Goal: Task Accomplishment & Management: Manage account settings

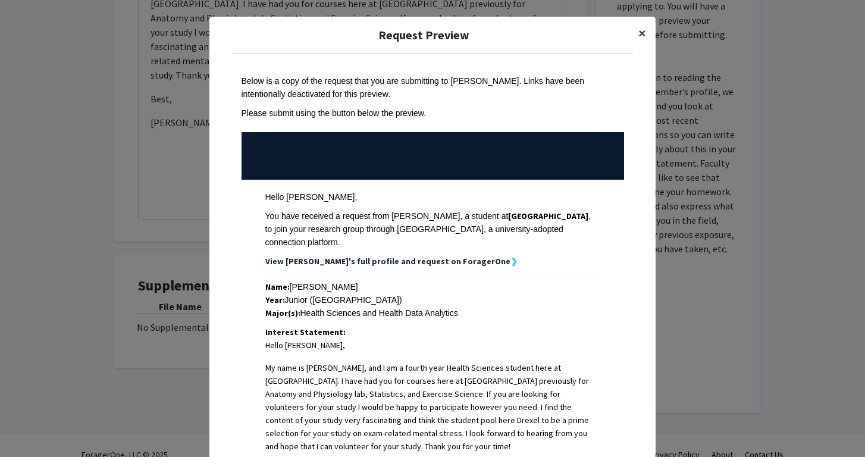
click at [643, 35] on span "×" at bounding box center [642, 33] width 8 height 18
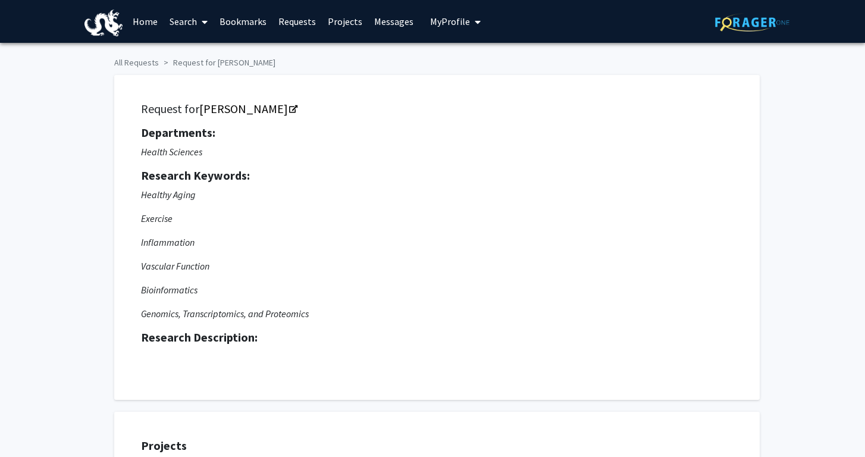
click at [444, 23] on span "My Profile" at bounding box center [450, 21] width 40 height 12
click at [483, 70] on span "View Profile" at bounding box center [504, 68] width 72 height 13
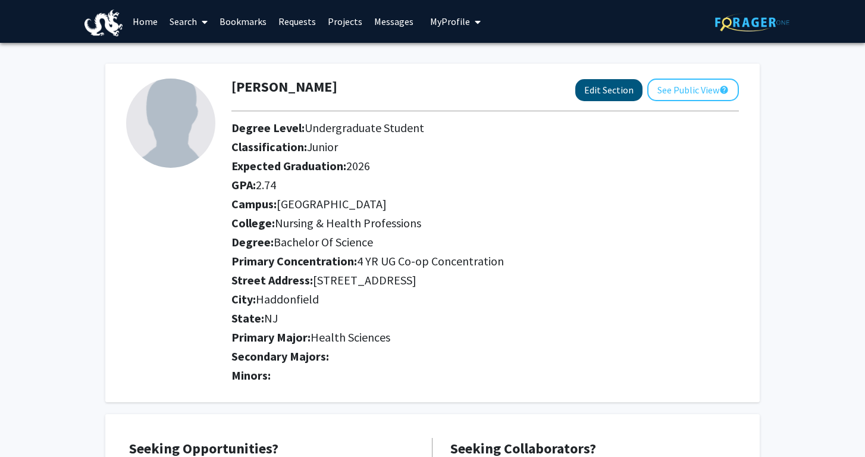
click at [604, 95] on button "Edit Section" at bounding box center [608, 90] width 67 height 22
select select "junior"
select select "[GEOGRAPHIC_DATA]"
select select "Nursing & Health Professions"
select select
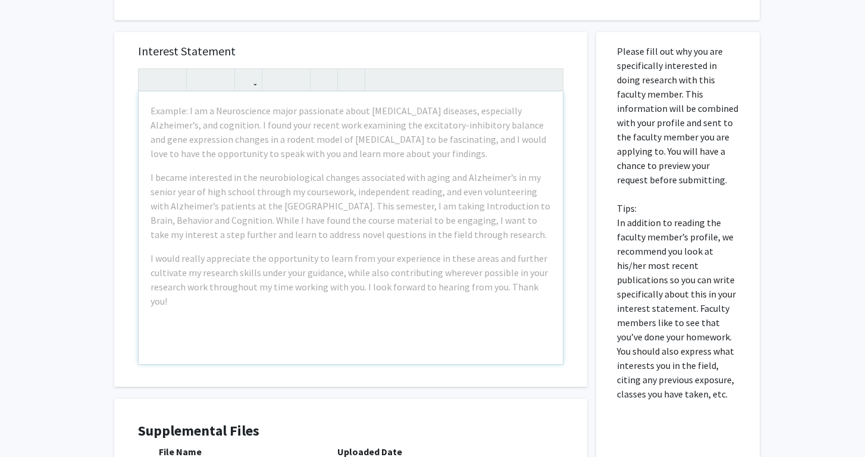
scroll to position [460, 0]
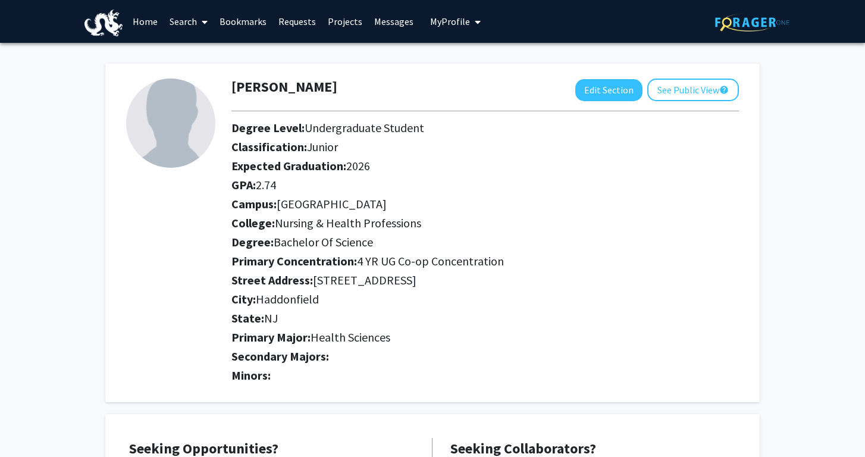
click at [387, 26] on link "Messages" at bounding box center [393, 22] width 51 height 42
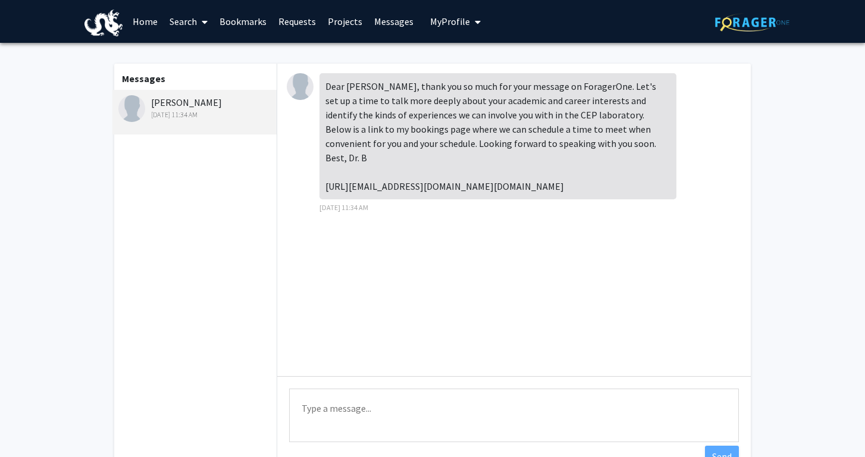
click at [302, 24] on link "Requests" at bounding box center [297, 22] width 49 height 42
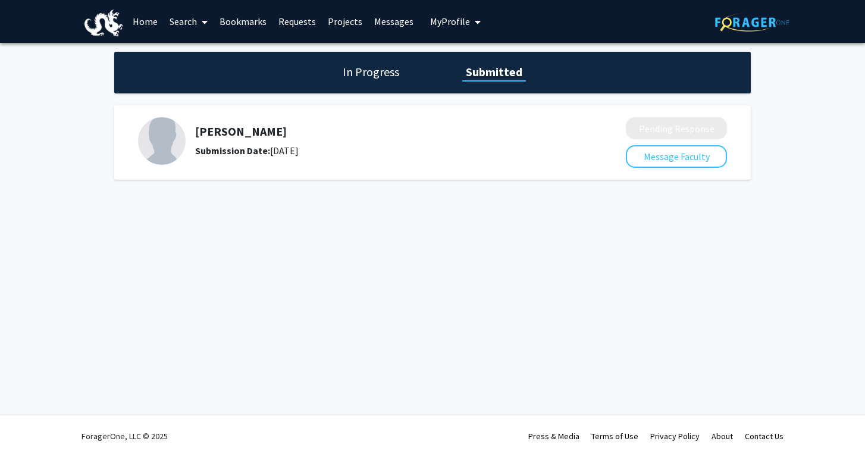
click at [378, 78] on h1 "In Progress" at bounding box center [371, 72] width 64 height 17
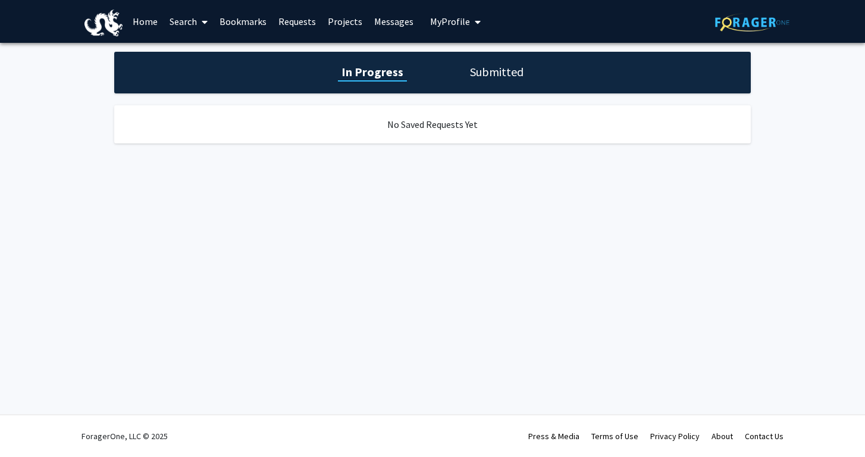
click at [253, 20] on link "Bookmarks" at bounding box center [243, 22] width 59 height 42
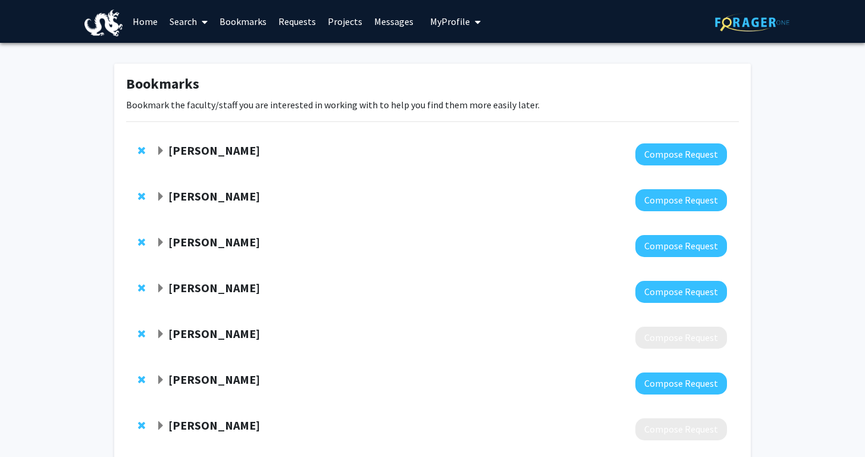
click at [230, 248] on strong "[PERSON_NAME]" at bounding box center [214, 241] width 92 height 15
